Goal: Navigation & Orientation: Find specific page/section

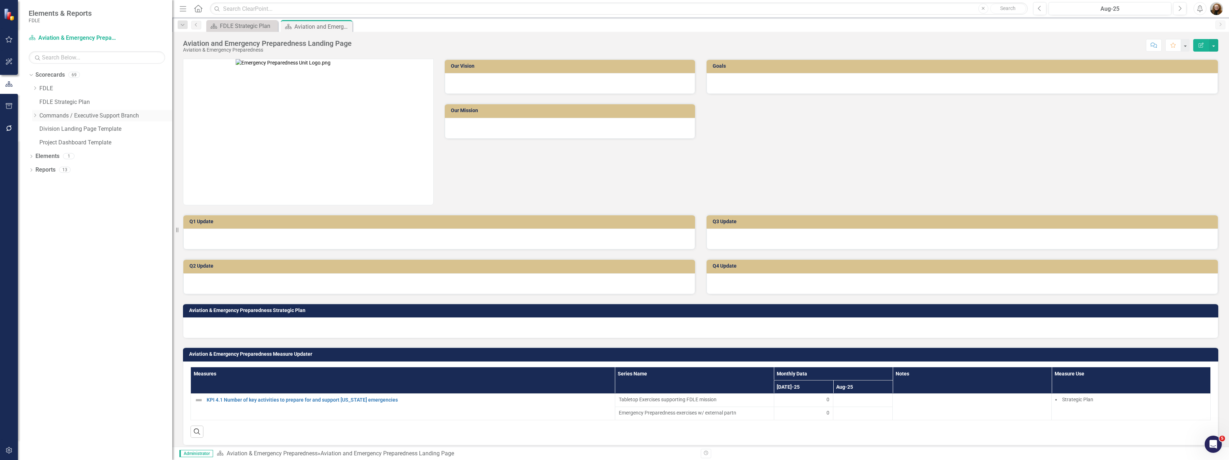
click at [35, 118] on div "Dropdown" at bounding box center [34, 115] width 5 height 6
click at [40, 167] on div "Dropdown Strategic Justice Command" at bounding box center [105, 170] width 133 height 12
click at [43, 173] on div "Dropdown Strategic Justice Command" at bounding box center [105, 170] width 133 height 12
click at [42, 171] on icon "Dropdown" at bounding box center [41, 169] width 5 height 4
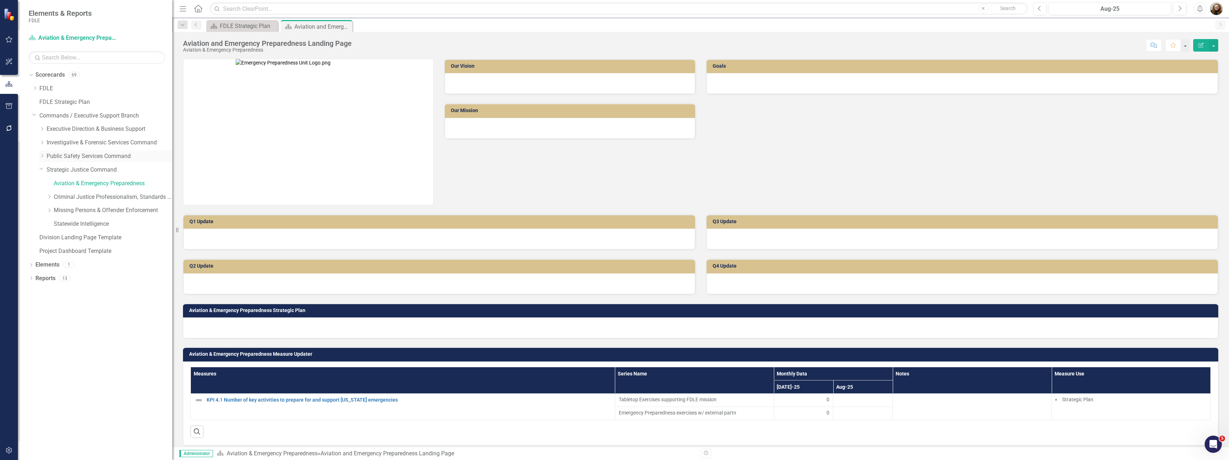
click at [41, 158] on icon "Dropdown" at bounding box center [41, 156] width 5 height 4
click at [69, 171] on link "Capitol Police" at bounding box center [113, 170] width 119 height 8
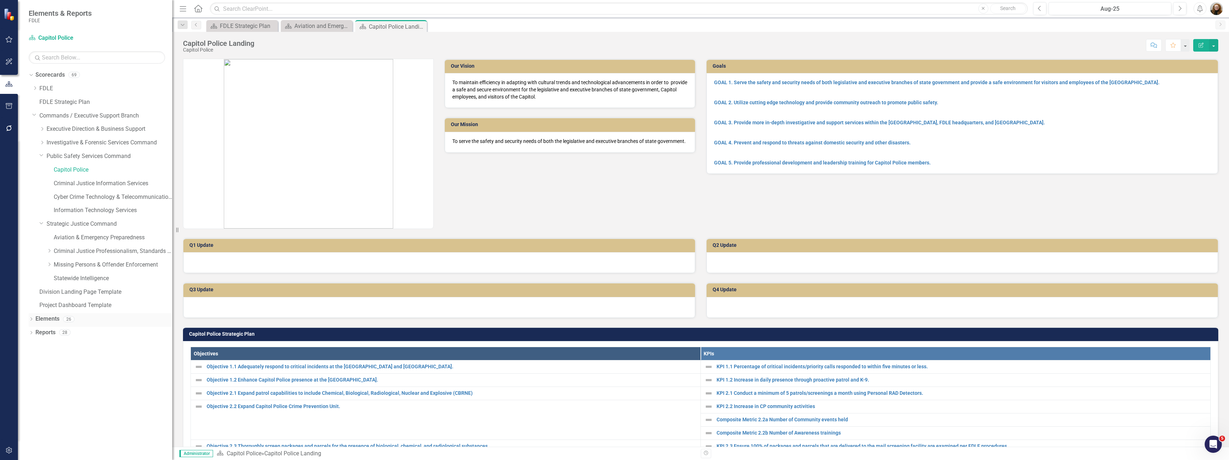
click at [56, 319] on link "Elements" at bounding box center [47, 319] width 24 height 8
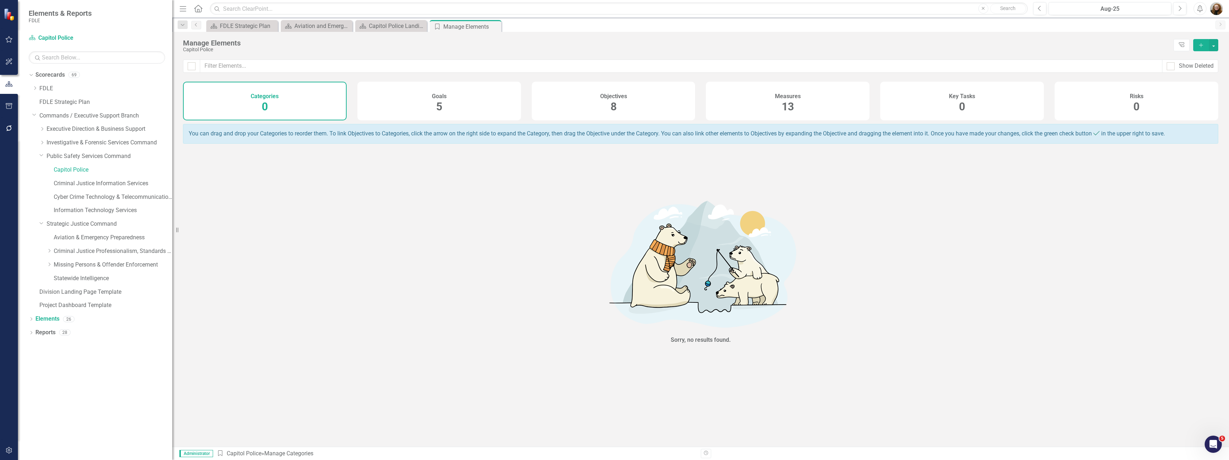
click at [771, 94] on div "Measures 13" at bounding box center [788, 101] width 164 height 39
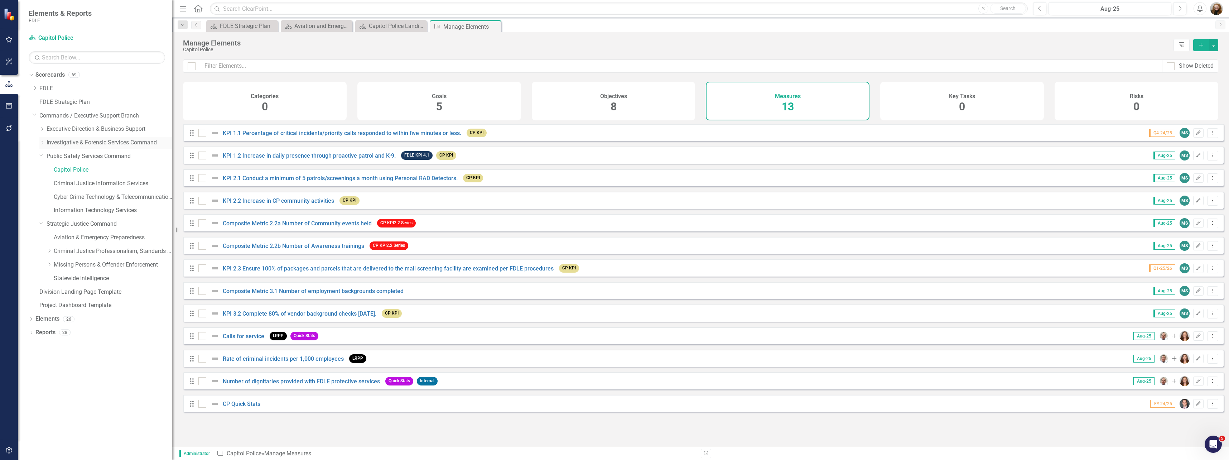
click at [42, 142] on icon "Dropdown" at bounding box center [41, 142] width 5 height 4
click at [43, 131] on div "Dropdown" at bounding box center [41, 129] width 5 height 6
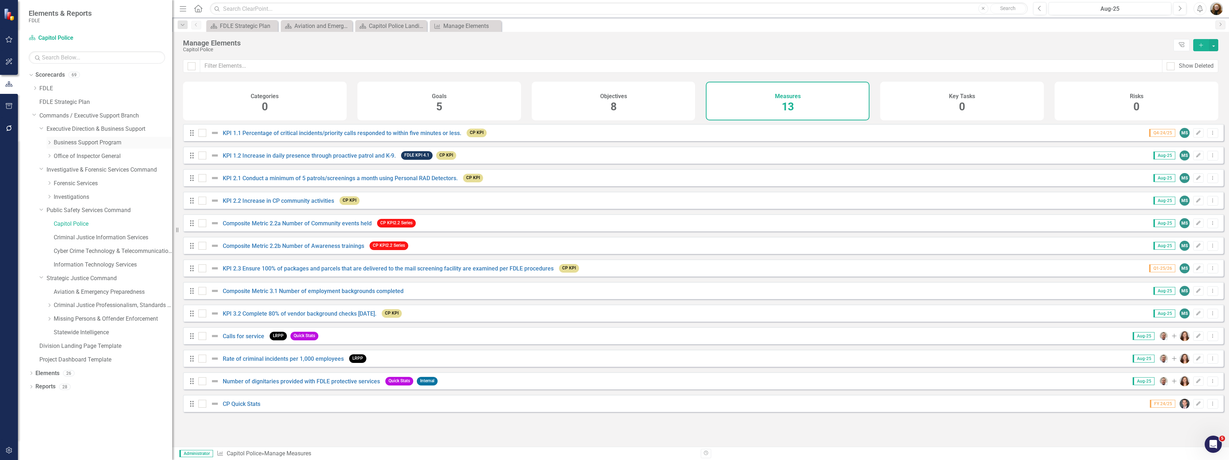
click at [49, 143] on icon at bounding box center [50, 143] width 2 height 4
click at [95, 146] on link "Business Support Program" at bounding box center [113, 143] width 119 height 8
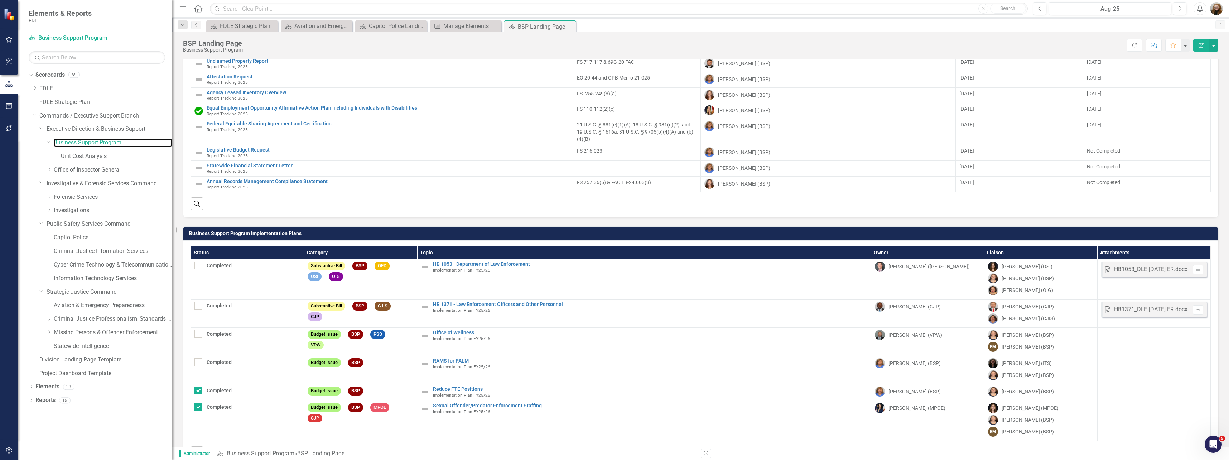
scroll to position [967, 0]
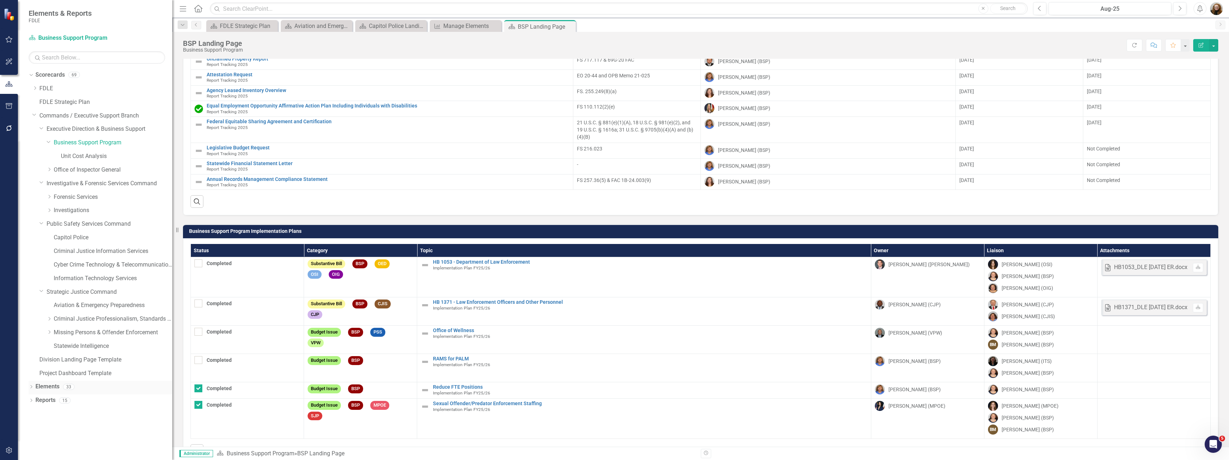
click at [55, 385] on link "Elements" at bounding box center [47, 387] width 24 height 8
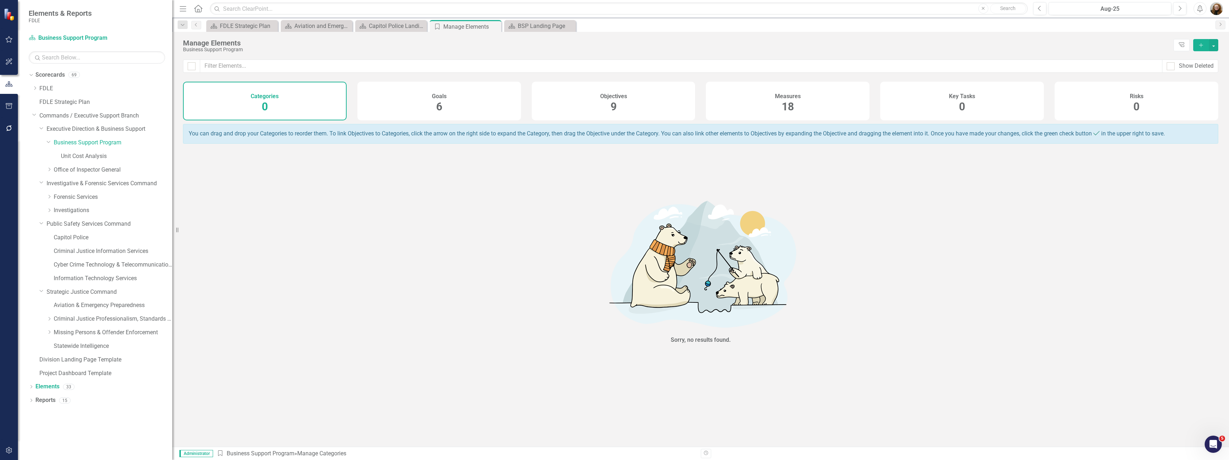
click at [790, 106] on span "18" at bounding box center [788, 106] width 12 height 13
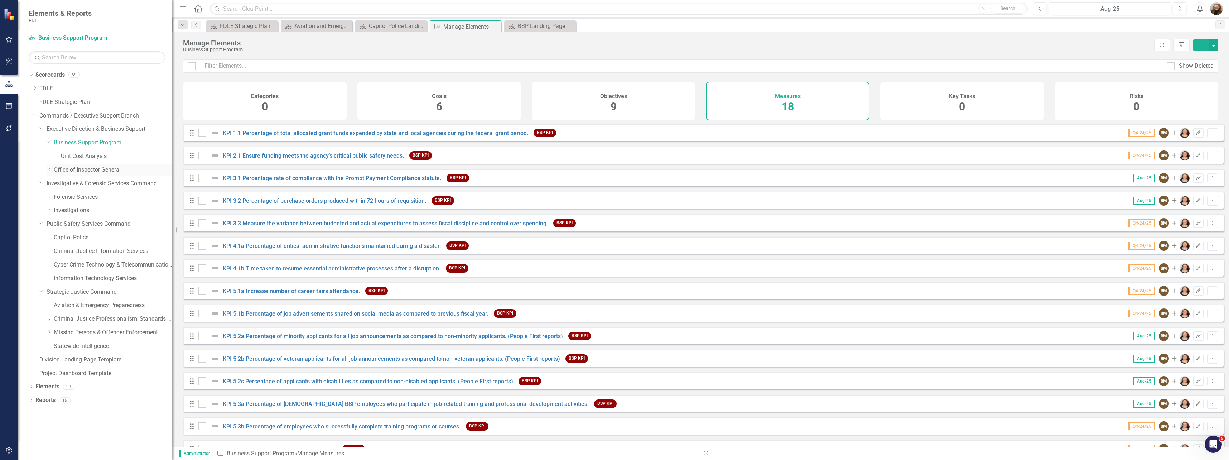
drag, startPoint x: 57, startPoint y: 172, endPoint x: 95, endPoint y: 173, distance: 38.0
click at [58, 172] on link "Office of Inspector General" at bounding box center [113, 170] width 119 height 8
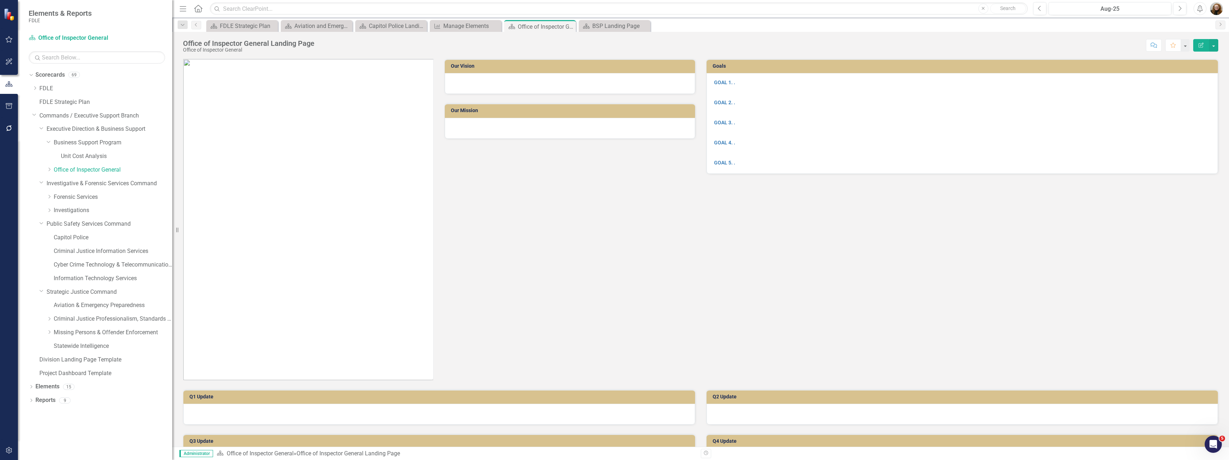
click at [373, 335] on img at bounding box center [308, 219] width 250 height 321
drag, startPoint x: 260, startPoint y: 218, endPoint x: 257, endPoint y: 192, distance: 26.7
click at [257, 192] on img at bounding box center [308, 219] width 250 height 321
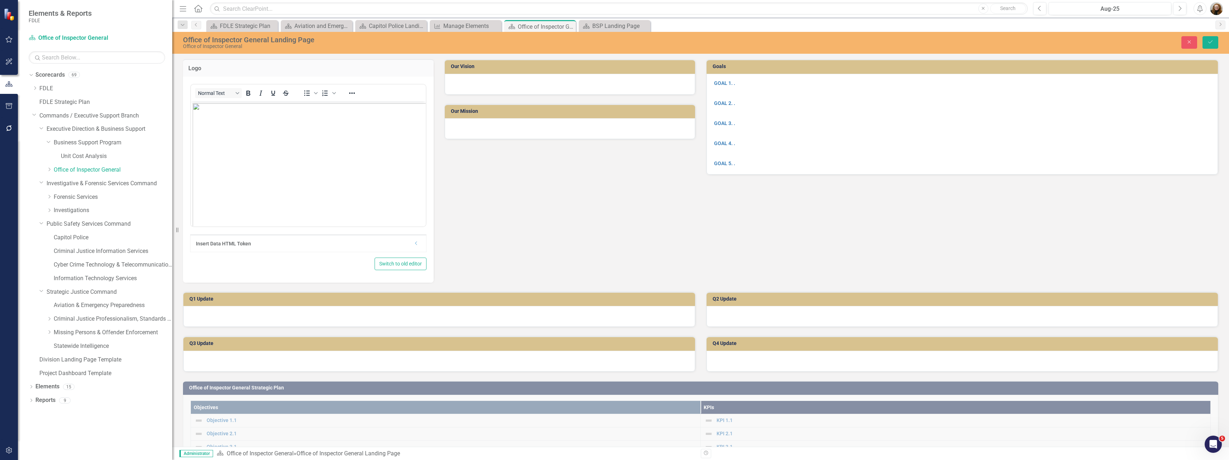
drag, startPoint x: 333, startPoint y: 128, endPoint x: 329, endPoint y: 124, distance: 5.8
click at [334, 128] on img "Rich Text Area. Press ALT-0 for help." at bounding box center [353, 263] width 321 height 321
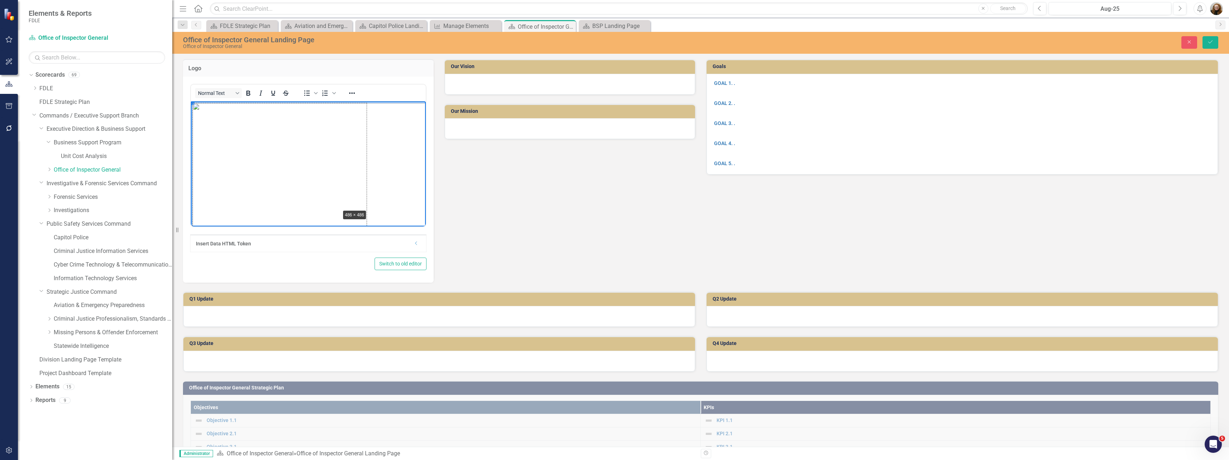
drag, startPoint x: 193, startPoint y: 103, endPoint x: 340, endPoint y: 209, distance: 180.9
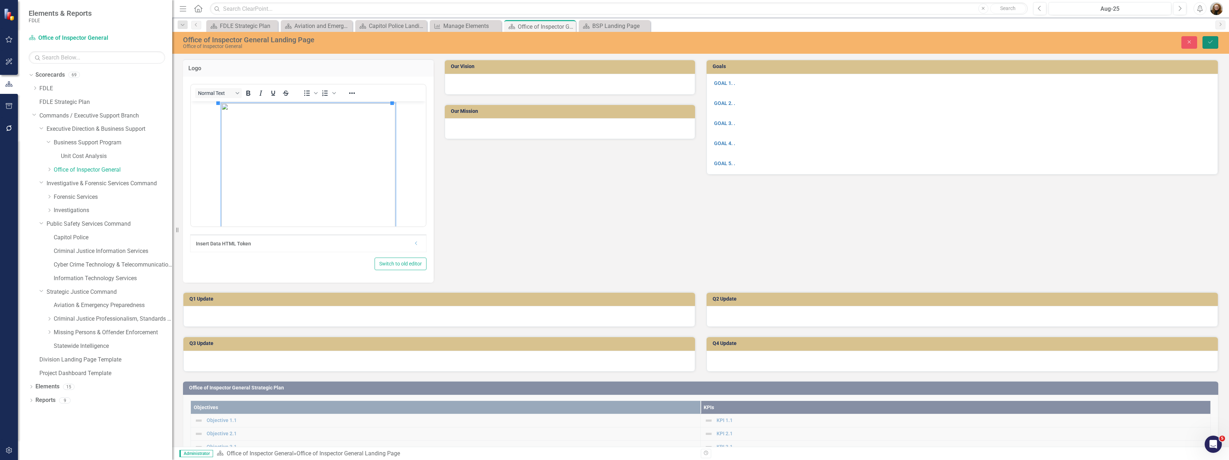
click at [1212, 41] on icon "Save" at bounding box center [1210, 41] width 6 height 5
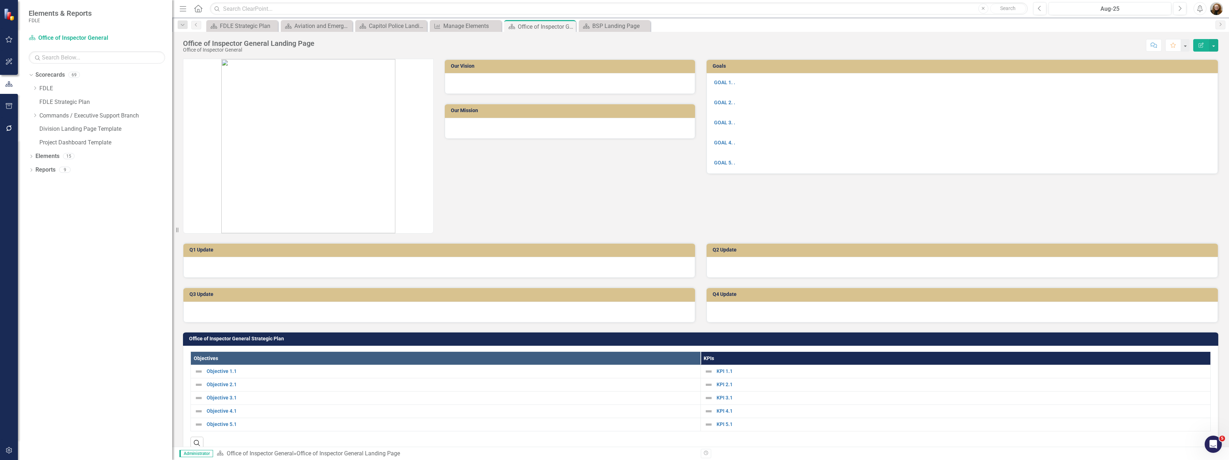
click at [605, 173] on div "Our Vision Our Mission" at bounding box center [439, 142] width 523 height 184
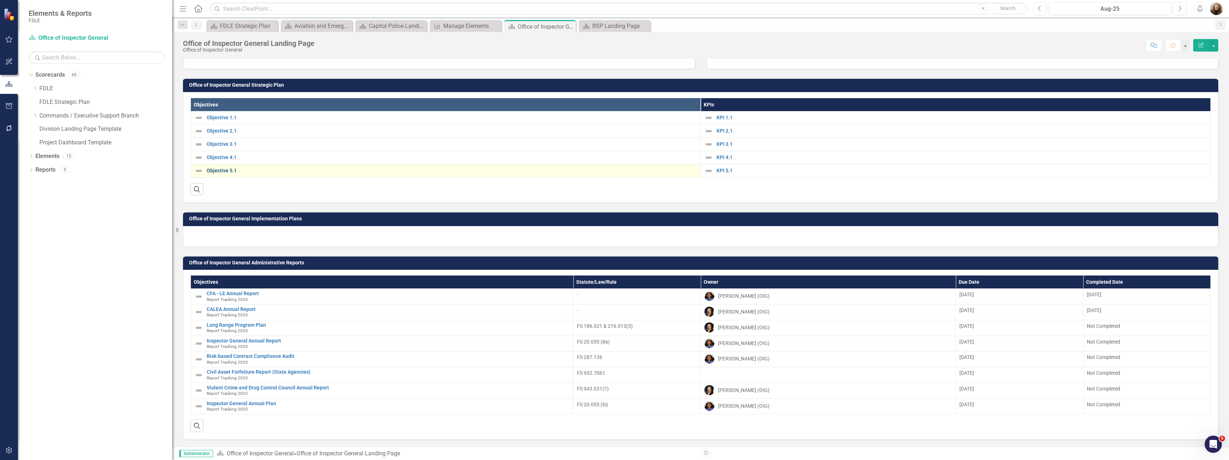
scroll to position [259, 0]
drag, startPoint x: 789, startPoint y: 249, endPoint x: 782, endPoint y: 248, distance: 7.6
click at [789, 250] on div "Office of Inspector General Administrative Reports Objectives Statute/Law/Rule …" at bounding box center [701, 343] width 1046 height 193
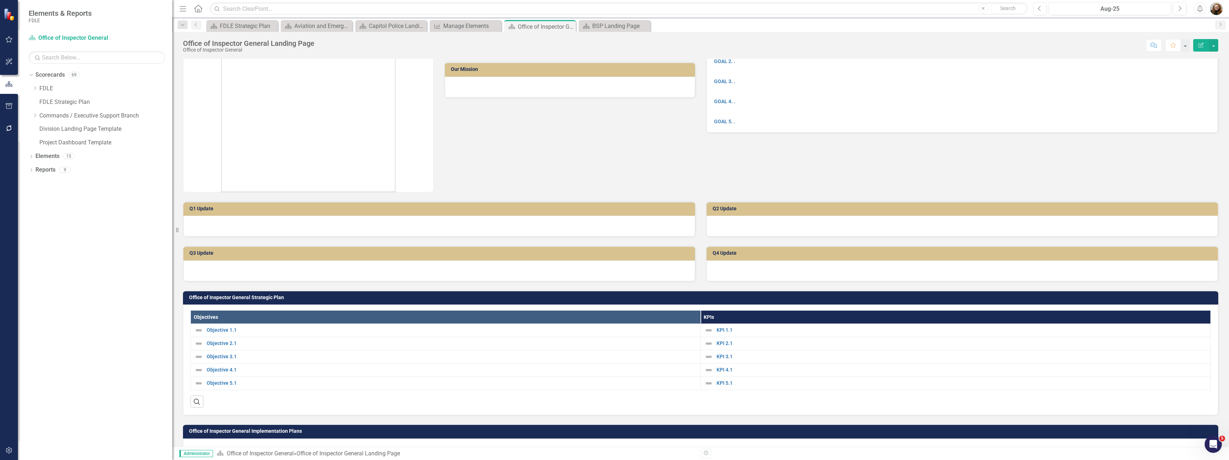
scroll to position [0, 0]
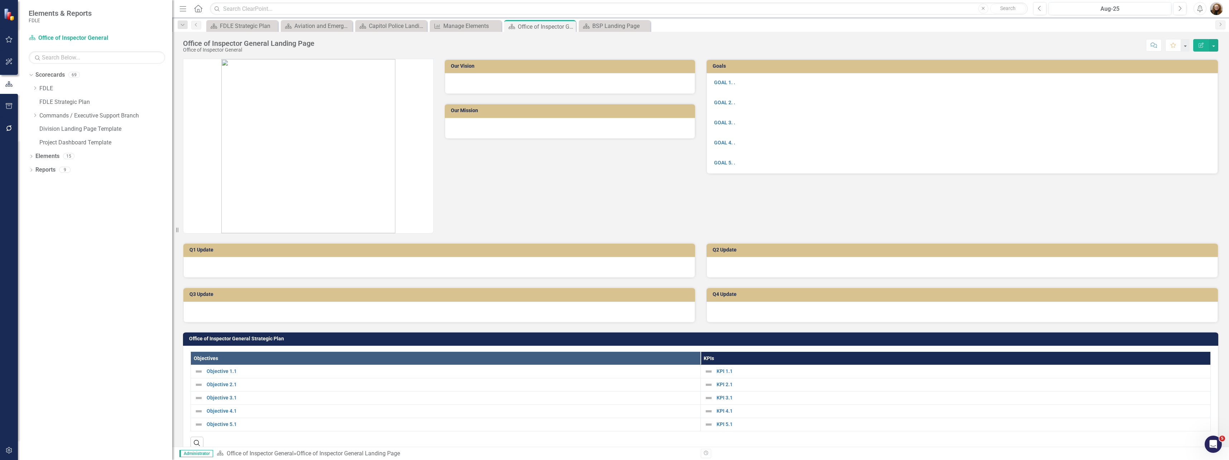
click at [537, 197] on div "Our Vision Our Mission" at bounding box center [439, 142] width 523 height 184
click at [585, 207] on div "Our Vision Our Mission" at bounding box center [439, 142] width 523 height 184
click at [478, 27] on div "Manage Elements" at bounding box center [466, 25] width 47 height 9
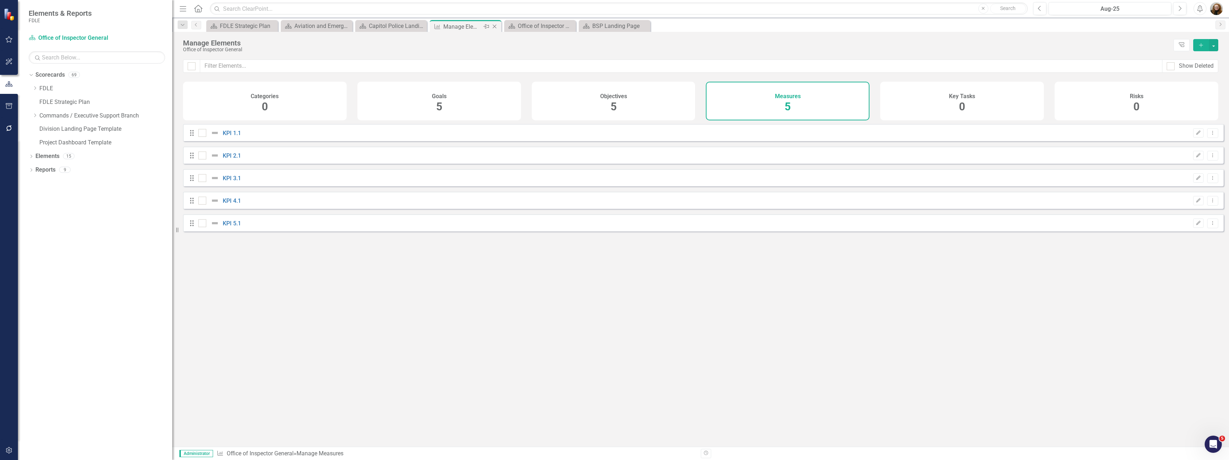
checkbox input "false"
click at [496, 26] on icon "Close" at bounding box center [494, 27] width 7 height 6
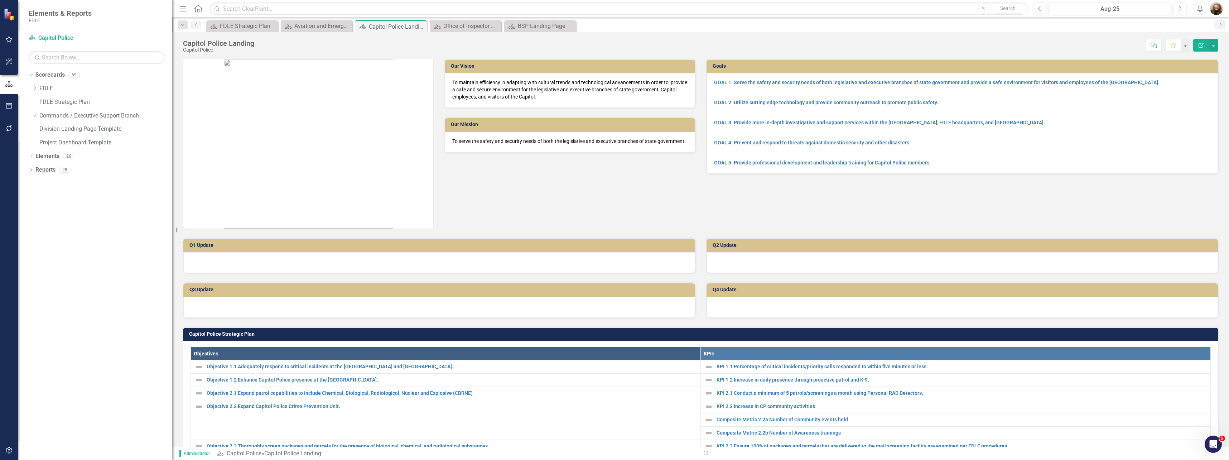
click at [692, 199] on div "Our Vision To maintain efficiency in adapting with cultural trends and technolo…" at bounding box center [439, 139] width 523 height 179
